Goal: Use online tool/utility: Utilize a website feature to perform a specific function

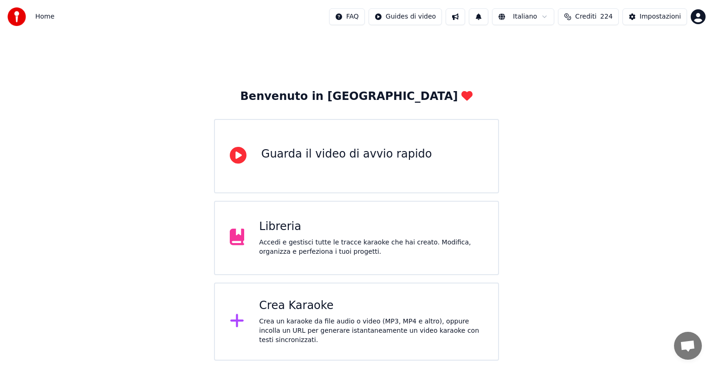
click at [332, 316] on div "Crea Karaoke Crea un karaoke da file audio o video (MP3, MP4 e altro), oppure i…" at bounding box center [371, 321] width 224 height 46
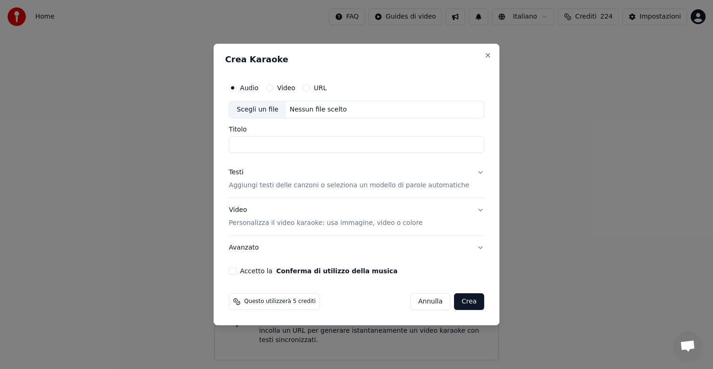
click at [332, 106] on div "Nessun file scelto" at bounding box center [318, 109] width 65 height 9
type input "**********"
click at [470, 173] on button "Testi Aggiungi testi delle canzoni o seleziona un modello di parole automatiche" at bounding box center [356, 178] width 255 height 37
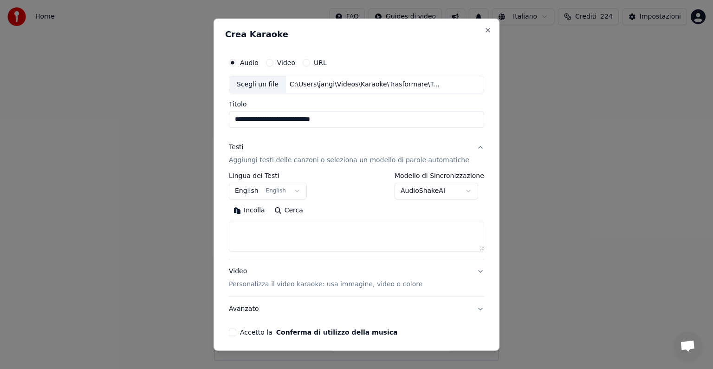
click at [299, 187] on button "English English" at bounding box center [268, 191] width 78 height 17
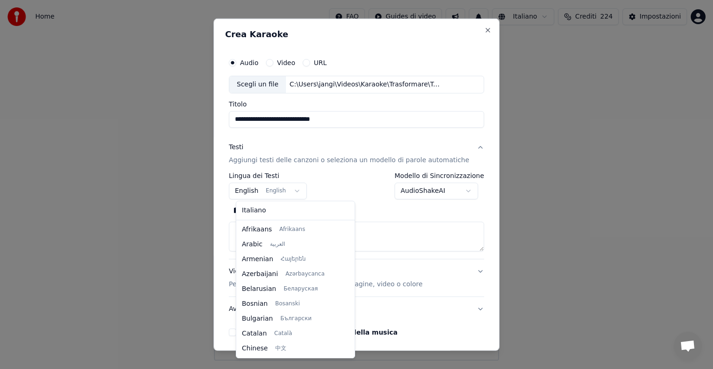
scroll to position [74, 0]
select select "**"
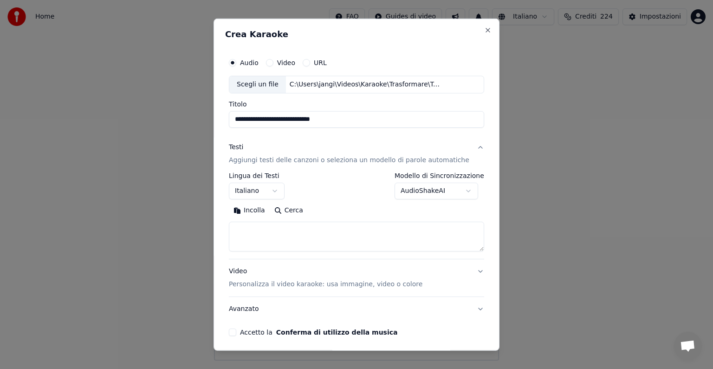
click at [438, 317] on button "Avanzato" at bounding box center [356, 309] width 255 height 24
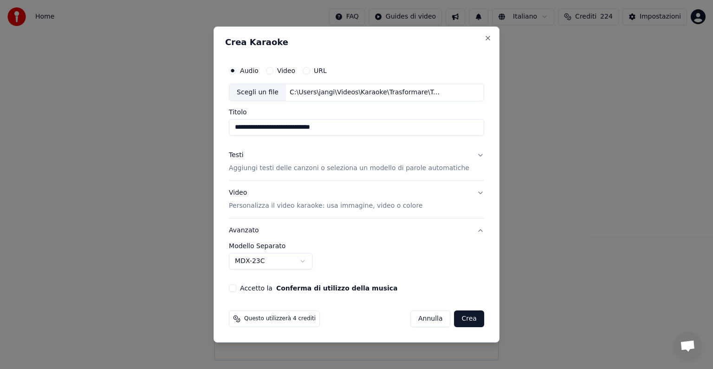
click at [472, 154] on button "Testi Aggiungi testi delle canzoni o seleziona un modello di parole automatiche" at bounding box center [356, 161] width 255 height 37
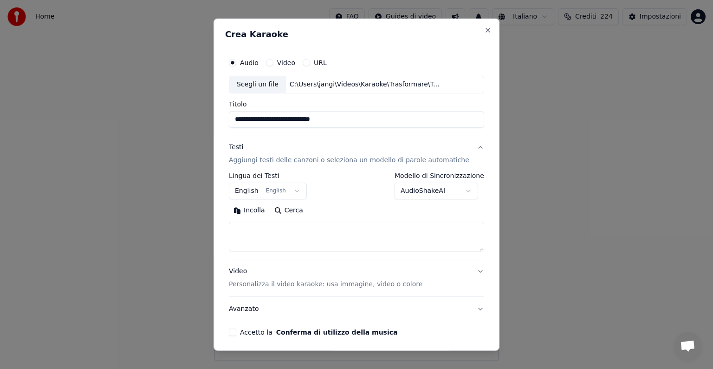
click at [302, 189] on button "English English" at bounding box center [268, 191] width 78 height 17
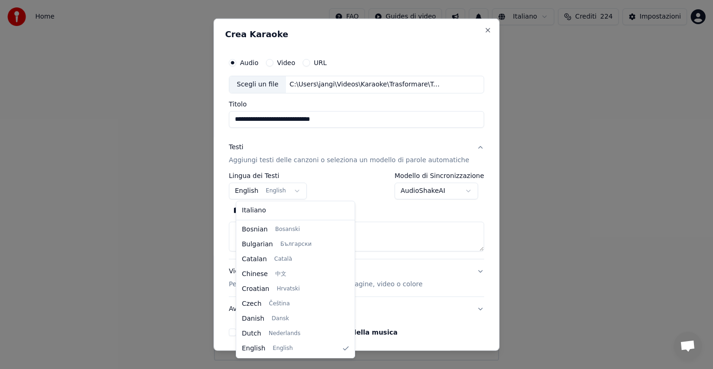
select select "**"
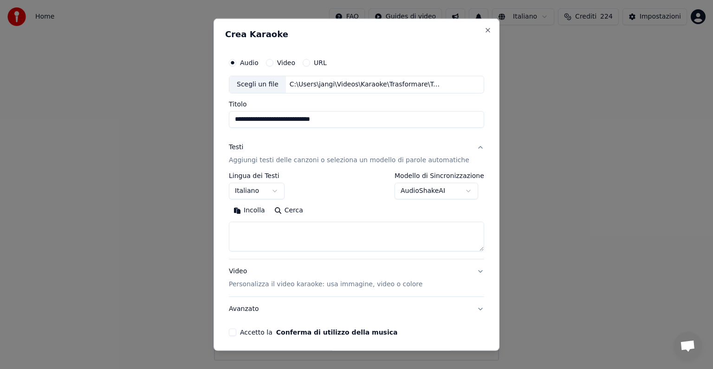
click at [263, 235] on textarea at bounding box center [356, 237] width 255 height 30
click at [260, 212] on button "Incolla" at bounding box center [249, 210] width 41 height 15
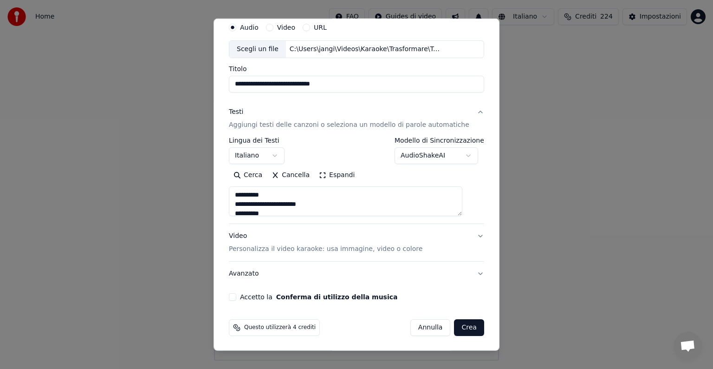
click at [465, 236] on button "Video Personalizza il video karaoke: usa immagine, video o colore" at bounding box center [356, 242] width 255 height 37
type textarea "**********"
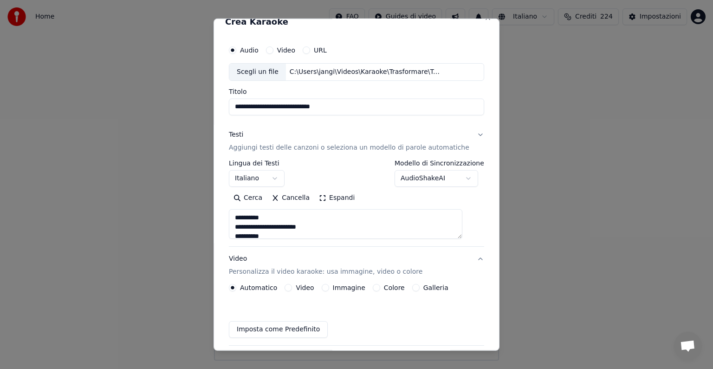
scroll to position [10, 0]
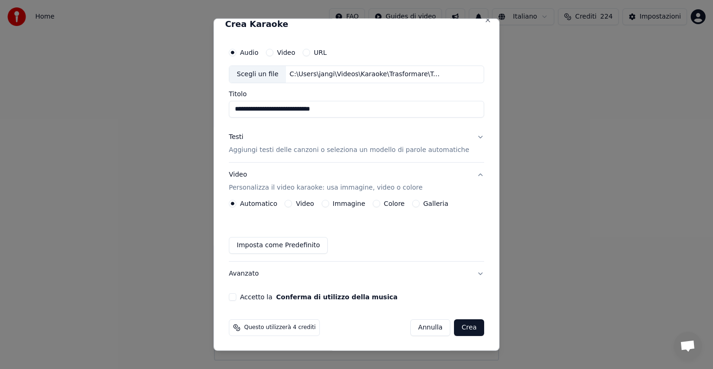
click at [328, 201] on button "Immagine" at bounding box center [325, 203] width 7 height 7
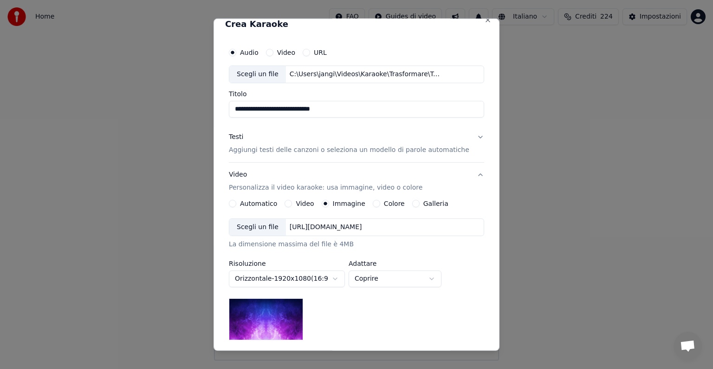
click at [366, 227] on div "[URL][DOMAIN_NAME]" at bounding box center [326, 226] width 80 height 9
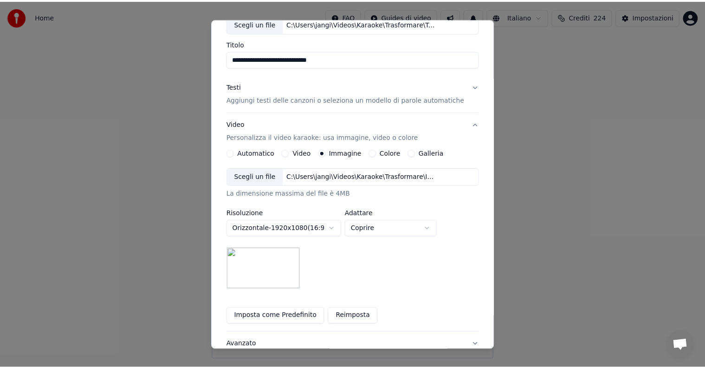
scroll to position [132, 0]
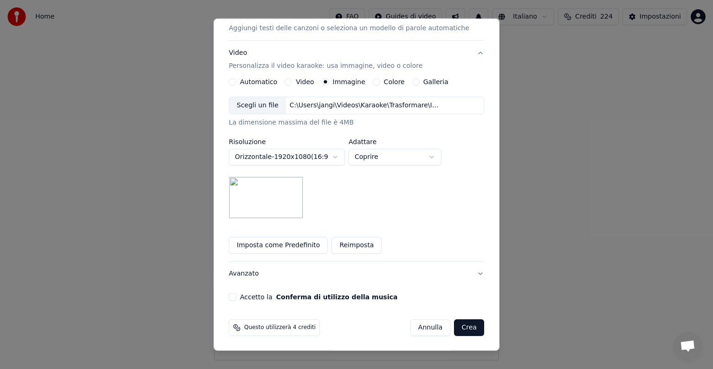
click at [236, 297] on button "Accetto la Conferma di utilizzo della musica" at bounding box center [232, 296] width 7 height 7
click at [455, 325] on button "Crea" at bounding box center [470, 327] width 30 height 17
